Goal: Complete application form

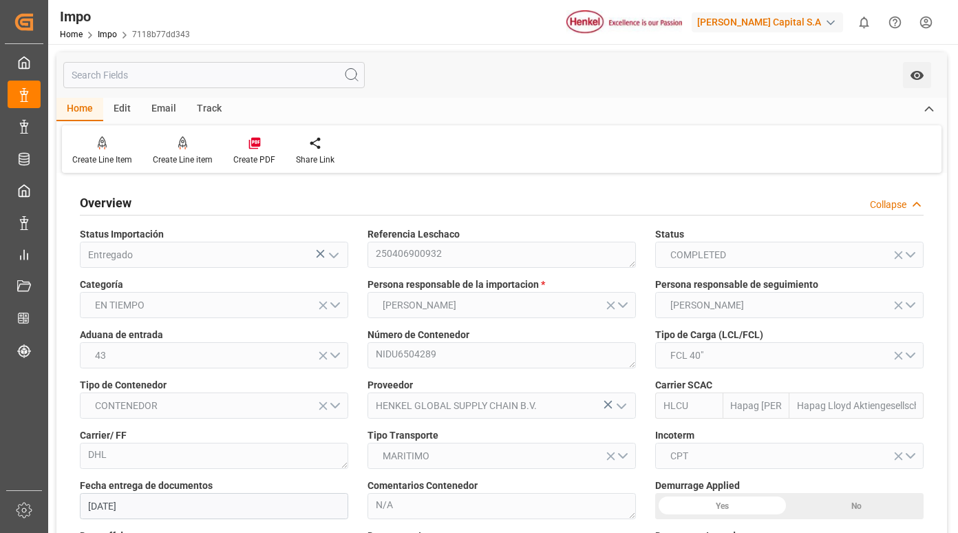
scroll to position [1032, 0]
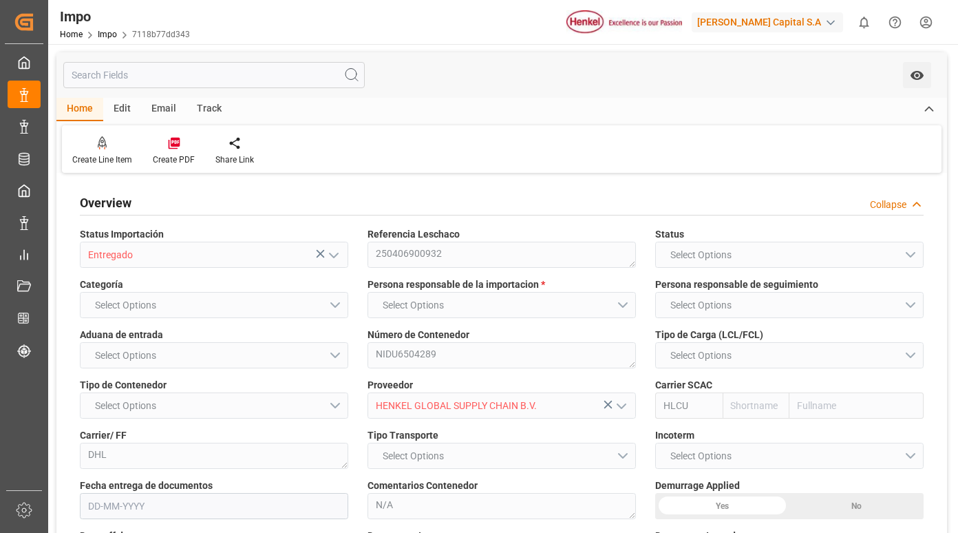
type input "Hapag [PERSON_NAME]"
type input "Hapag Lloyd Aktiengesellschaft"
type input "1"
type input "50"
type input "18"
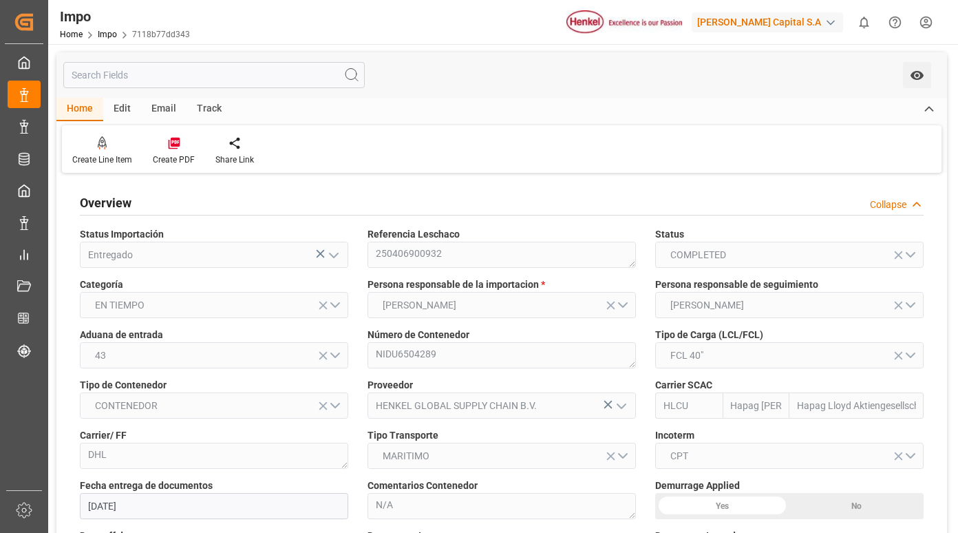
type input "[DATE]"
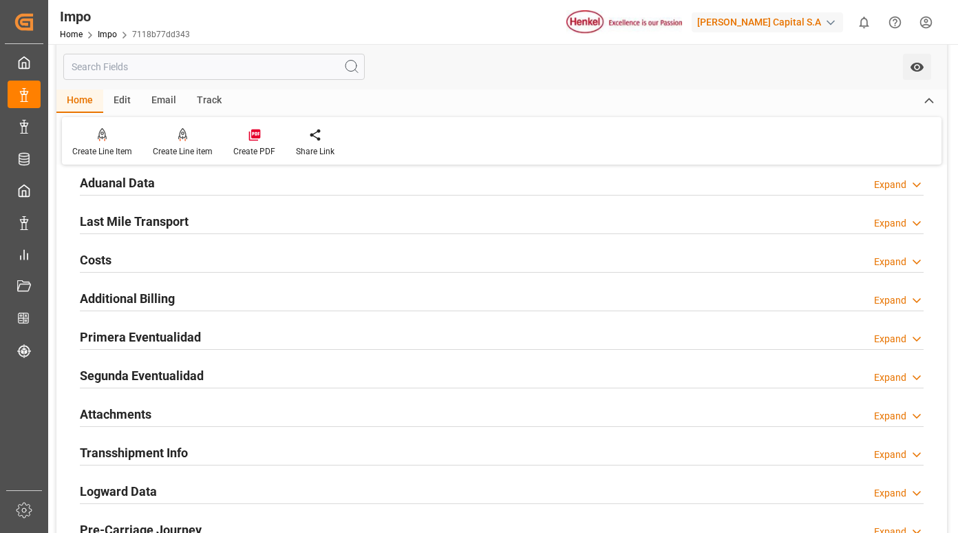
scroll to position [1032, 0]
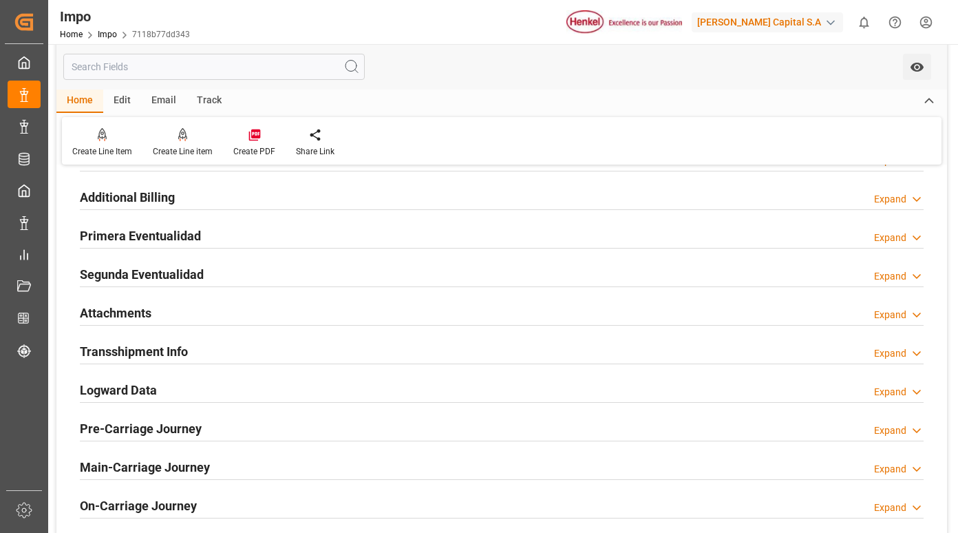
click at [169, 241] on h2 "Primera Eventualidad" at bounding box center [140, 235] width 121 height 19
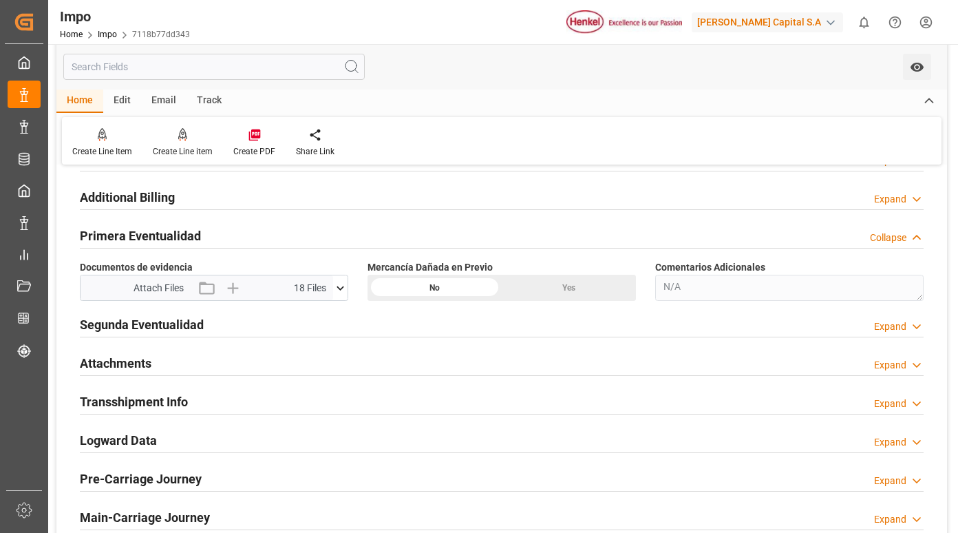
click at [341, 288] on icon at bounding box center [340, 288] width 14 height 14
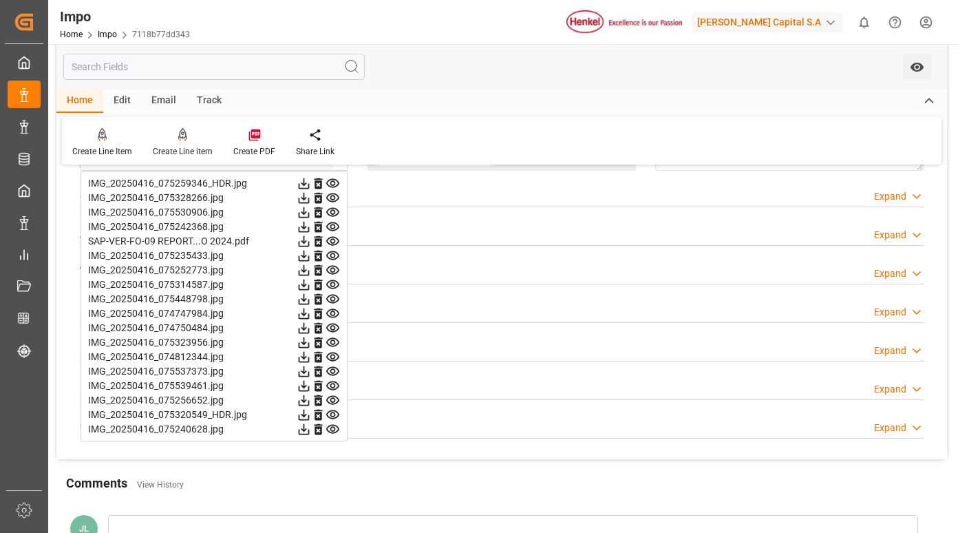
scroll to position [1170, 0]
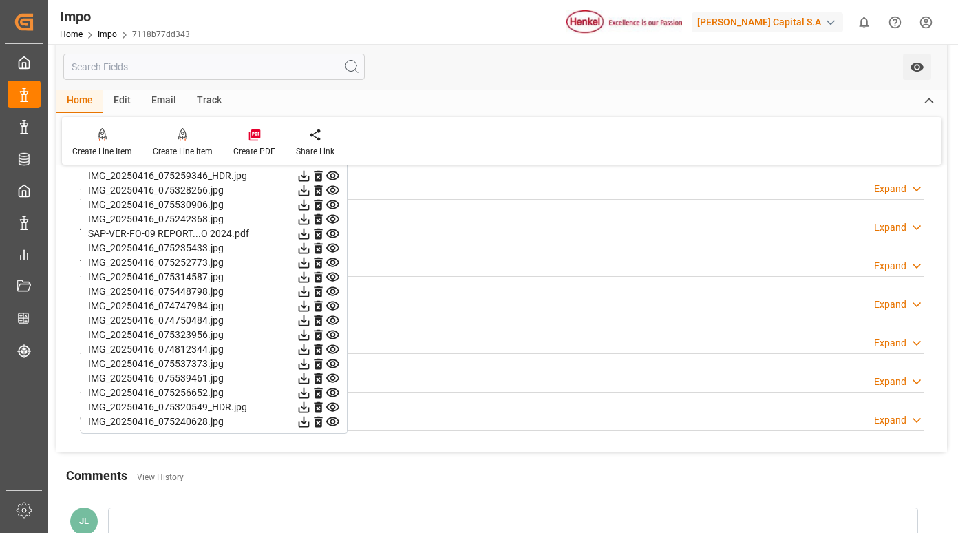
click at [331, 178] on icon at bounding box center [332, 175] width 13 height 9
click at [339, 190] on icon at bounding box center [333, 190] width 14 height 14
click at [334, 187] on icon at bounding box center [333, 190] width 14 height 14
click at [329, 204] on icon at bounding box center [333, 205] width 14 height 14
click at [331, 220] on icon at bounding box center [332, 219] width 13 height 9
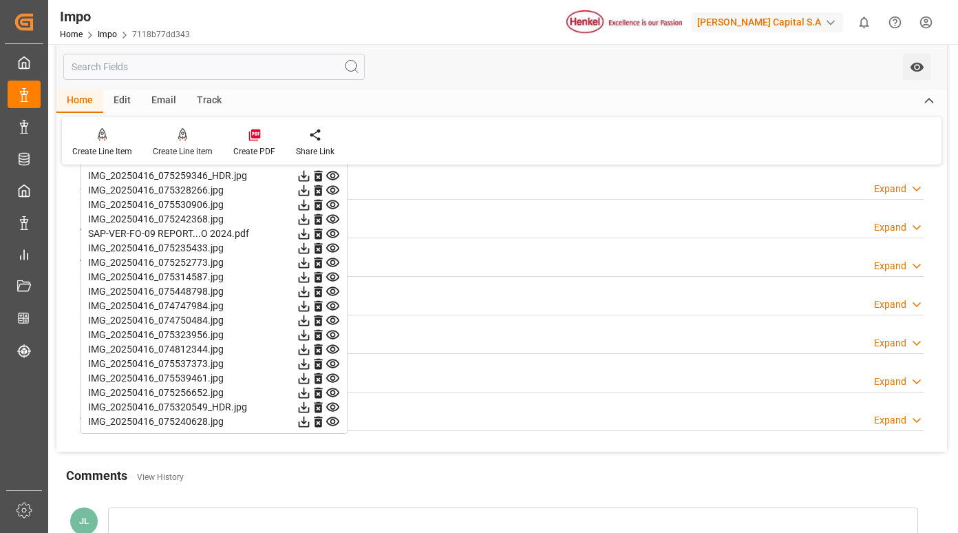
click at [332, 232] on icon at bounding box center [332, 233] width 13 height 9
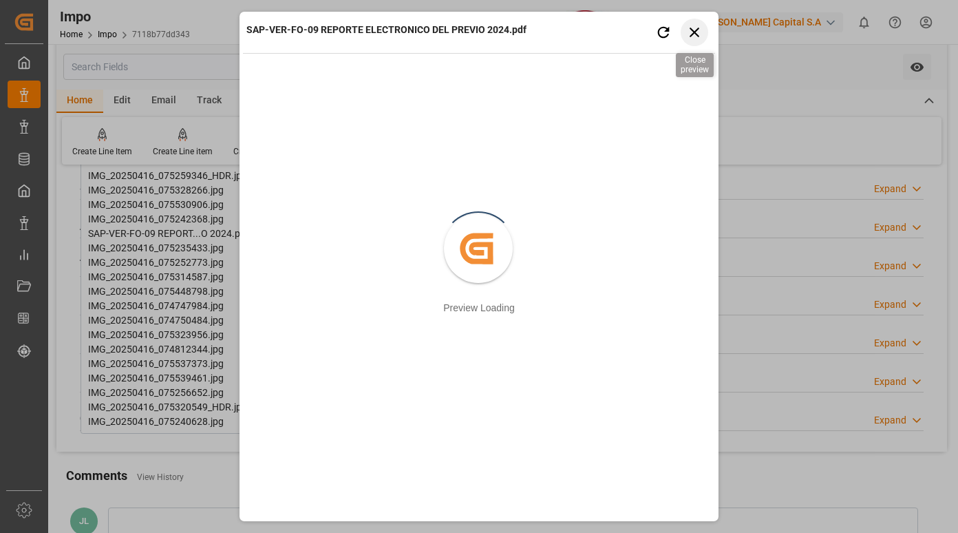
click at [701, 29] on icon "button" at bounding box center [694, 31] width 17 height 17
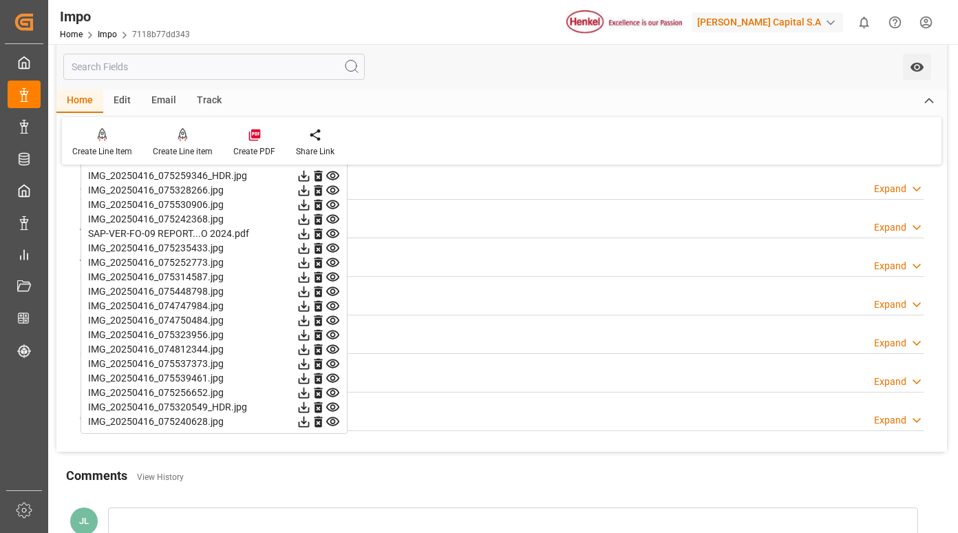
click at [328, 248] on icon at bounding box center [332, 248] width 13 height 9
click at [330, 261] on icon at bounding box center [333, 262] width 14 height 14
click at [334, 277] on icon at bounding box center [333, 277] width 14 height 14
click at [334, 290] on icon at bounding box center [333, 291] width 14 height 14
click at [333, 304] on icon at bounding box center [332, 305] width 13 height 9
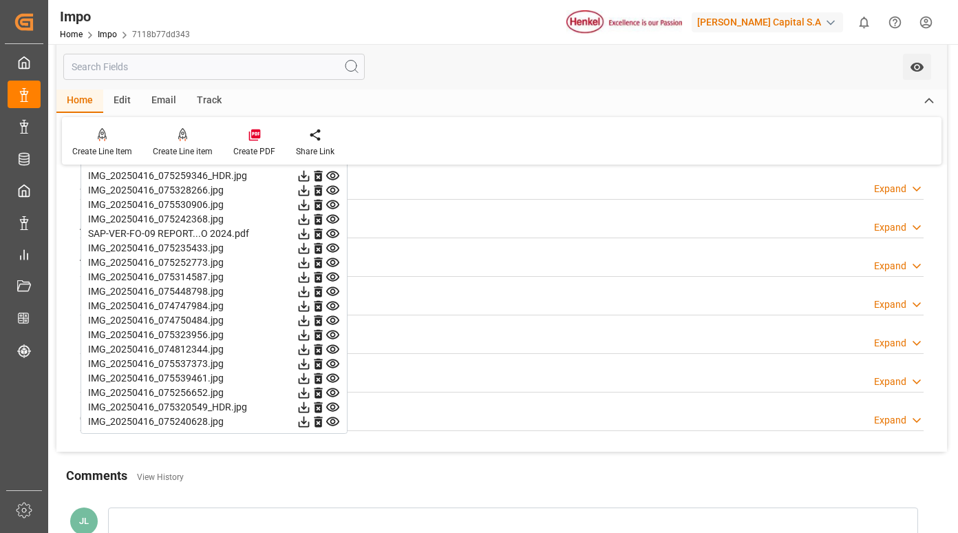
click at [332, 321] on icon at bounding box center [333, 320] width 14 height 14
click at [334, 335] on icon at bounding box center [333, 335] width 14 height 14
click at [332, 345] on icon at bounding box center [332, 349] width 13 height 9
click at [333, 361] on icon at bounding box center [333, 363] width 14 height 14
click at [332, 375] on icon at bounding box center [333, 378] width 14 height 14
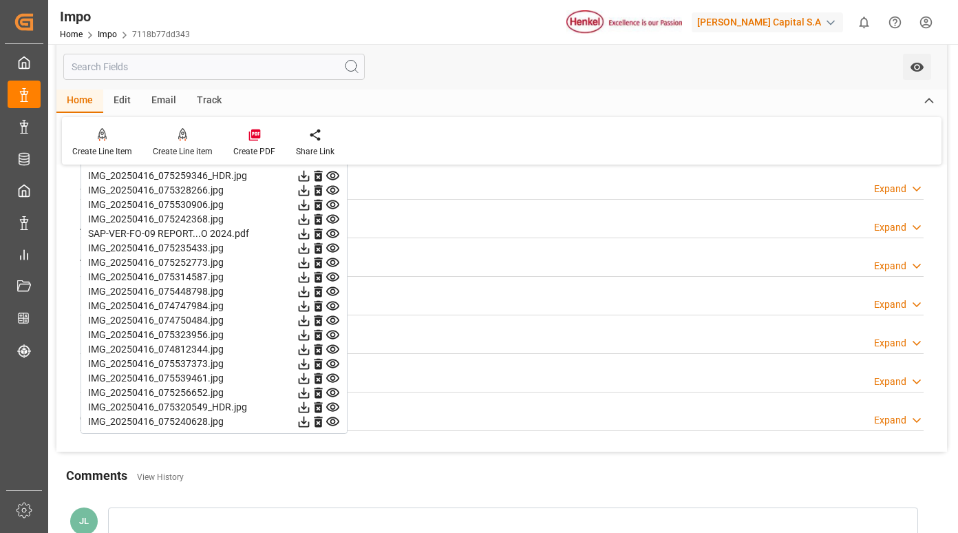
click at [333, 392] on icon at bounding box center [333, 392] width 14 height 14
click at [333, 404] on icon at bounding box center [333, 407] width 14 height 14
click at [333, 419] on icon at bounding box center [332, 421] width 13 height 9
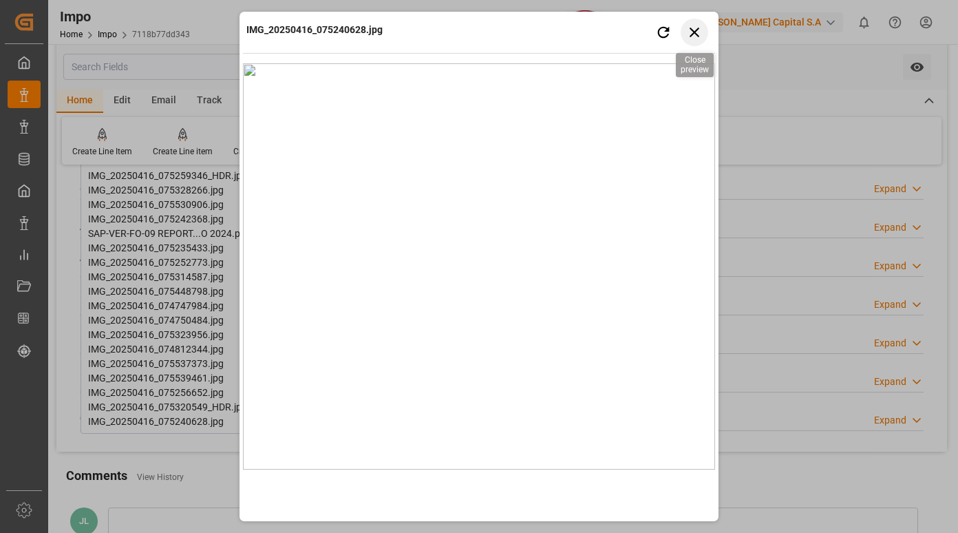
click at [696, 33] on icon "button" at bounding box center [694, 31] width 17 height 17
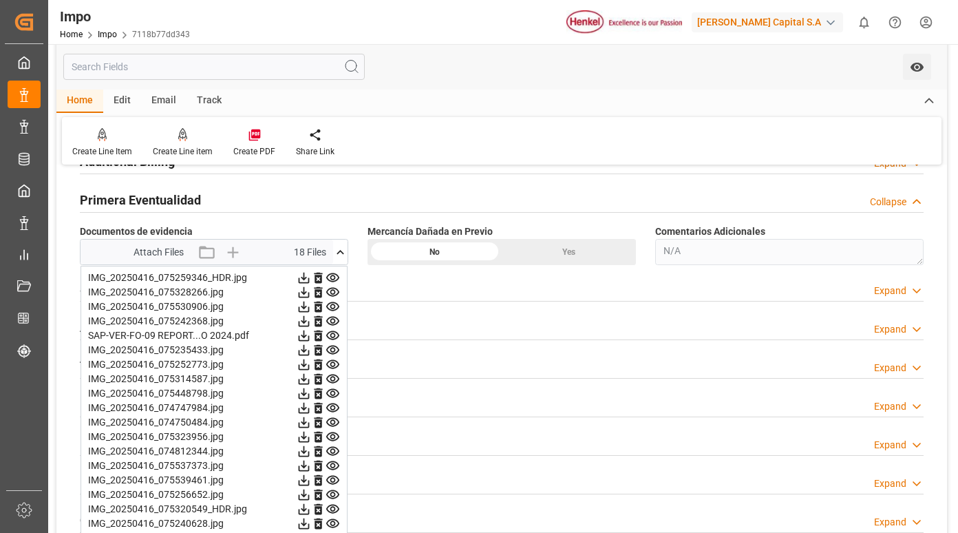
scroll to position [1101, 0]
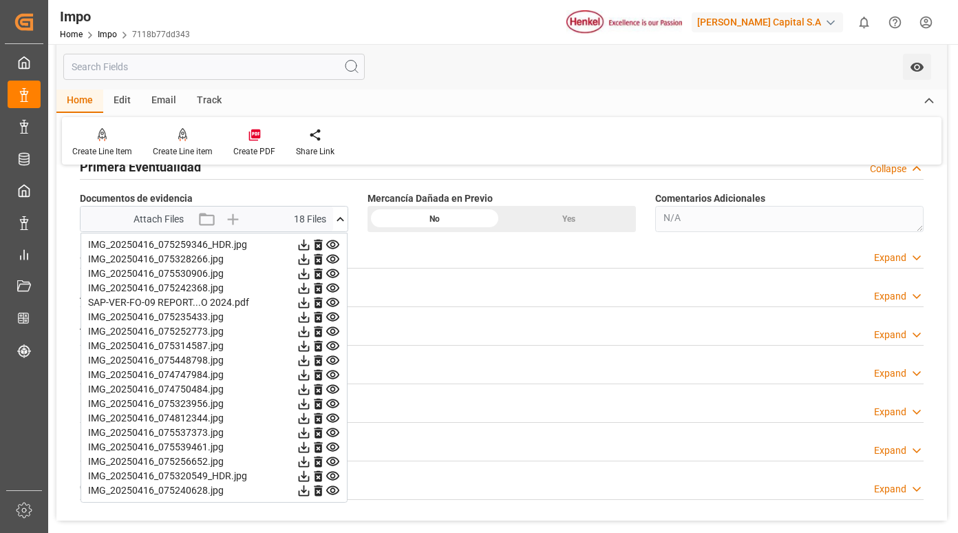
click at [332, 242] on icon at bounding box center [333, 244] width 14 height 14
click at [335, 256] on icon at bounding box center [332, 259] width 13 height 9
click at [333, 271] on icon at bounding box center [332, 273] width 13 height 9
click at [332, 287] on icon at bounding box center [333, 288] width 14 height 14
click at [333, 301] on icon at bounding box center [333, 302] width 14 height 14
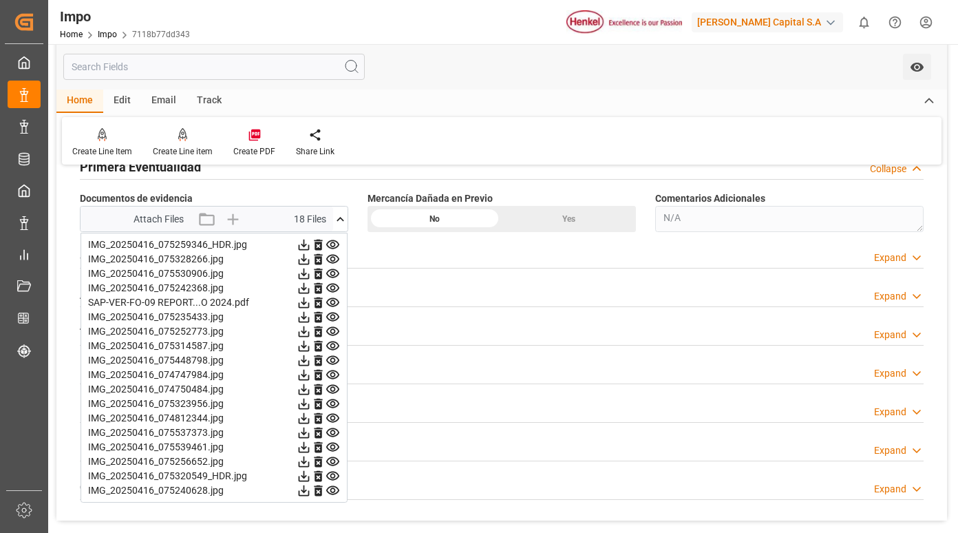
click at [334, 315] on icon at bounding box center [332, 316] width 13 height 9
click at [333, 330] on icon at bounding box center [333, 331] width 14 height 14
click at [331, 350] on icon at bounding box center [332, 345] width 13 height 9
click at [331, 361] on icon at bounding box center [332, 360] width 13 height 9
click at [334, 373] on icon at bounding box center [332, 374] width 13 height 9
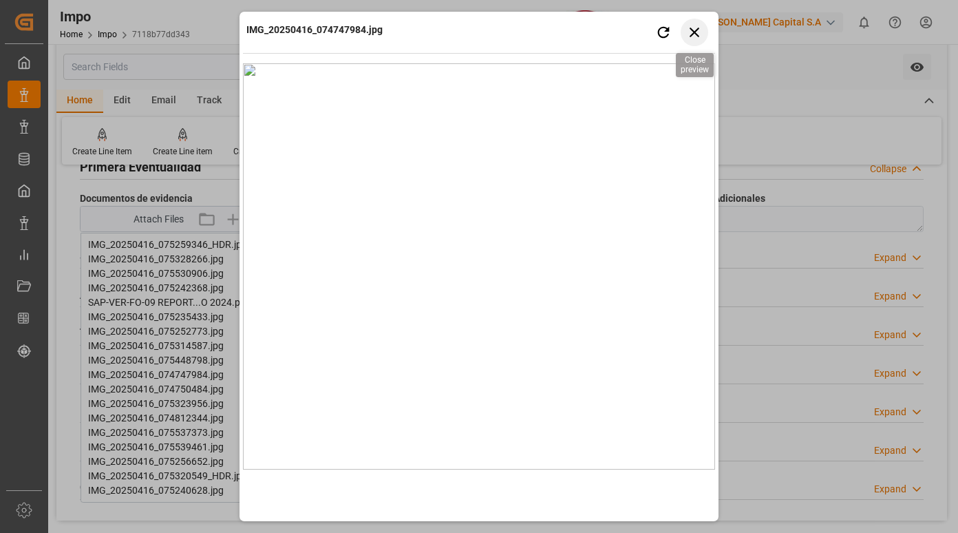
click at [694, 34] on icon "button" at bounding box center [695, 33] width 10 height 10
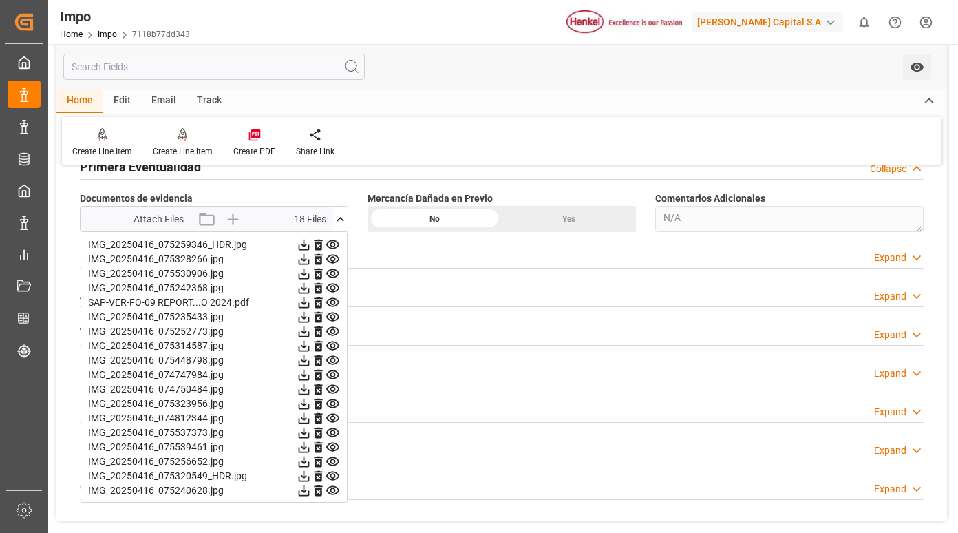
click at [332, 247] on icon at bounding box center [332, 244] width 13 height 9
click at [331, 265] on icon at bounding box center [333, 259] width 14 height 14
click at [336, 302] on icon at bounding box center [333, 302] width 14 height 14
click at [337, 318] on icon at bounding box center [333, 317] width 14 height 14
click at [335, 335] on icon at bounding box center [332, 331] width 13 height 9
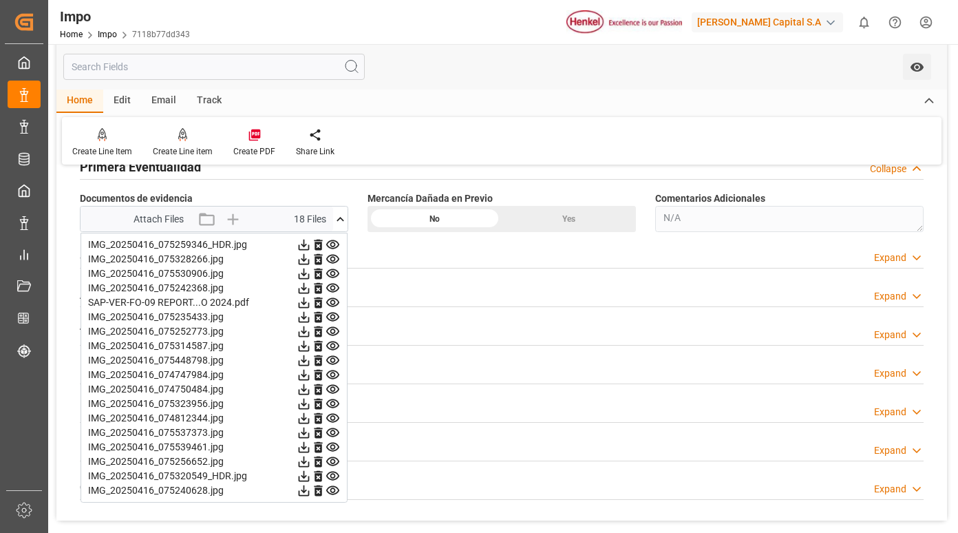
click at [332, 374] on icon at bounding box center [333, 374] width 14 height 14
click at [337, 387] on icon at bounding box center [332, 389] width 13 height 9
click at [334, 401] on icon at bounding box center [333, 403] width 14 height 14
click at [334, 421] on icon at bounding box center [333, 418] width 14 height 14
click at [332, 431] on icon at bounding box center [333, 432] width 14 height 14
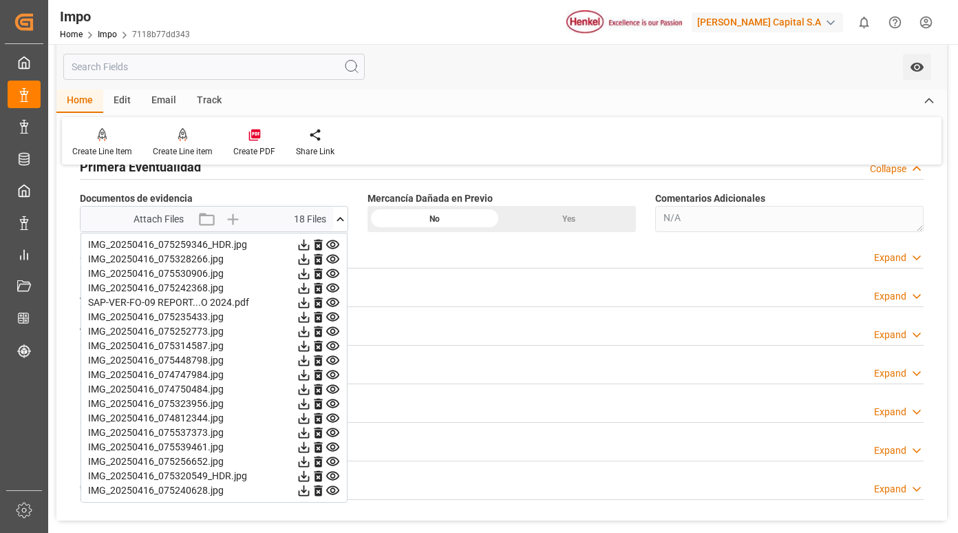
click at [329, 447] on icon at bounding box center [333, 447] width 14 height 14
click at [328, 465] on icon at bounding box center [333, 461] width 14 height 14
click at [330, 484] on icon at bounding box center [333, 490] width 14 height 14
click at [331, 473] on icon at bounding box center [333, 476] width 14 height 14
click at [334, 242] on icon at bounding box center [333, 244] width 14 height 14
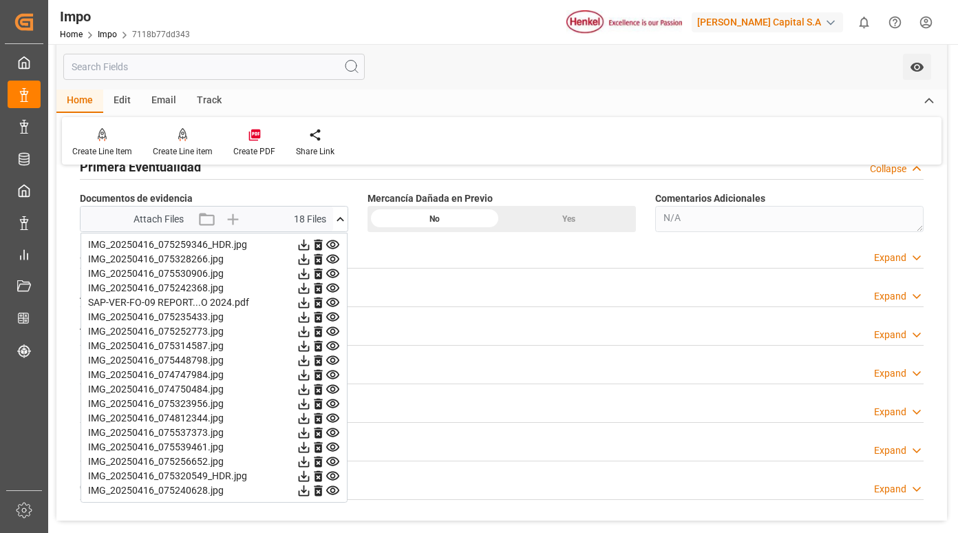
click at [332, 254] on icon at bounding box center [333, 259] width 14 height 14
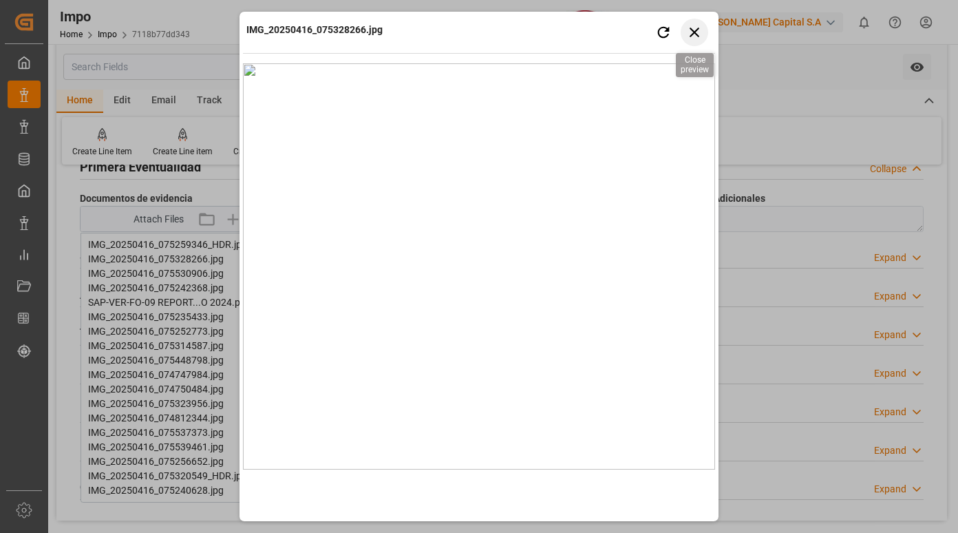
click at [702, 36] on icon "button" at bounding box center [694, 31] width 17 height 17
